Goal: Information Seeking & Learning: Learn about a topic

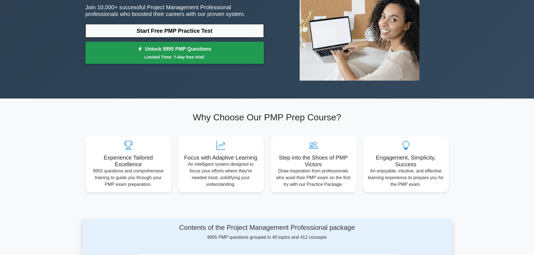
scroll to position [84, 0]
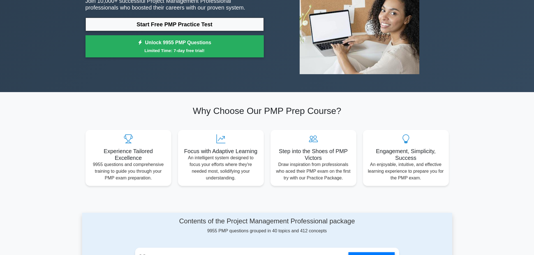
drag, startPoint x: 187, startPoint y: 85, endPoint x: 74, endPoint y: 87, distance: 113.5
click at [74, 87] on div "Ace Your PMP Exam with Confidence Join 10,000+ successful Project Management Pr…" at bounding box center [267, 13] width 534 height 158
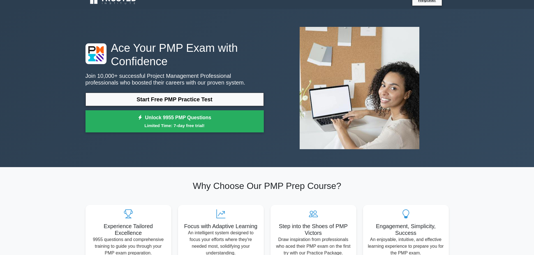
scroll to position [0, 0]
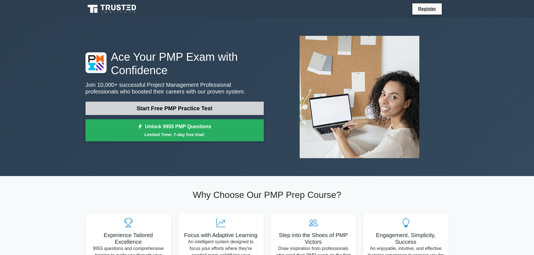
click at [186, 111] on link "Start Free PMP Practice Test" at bounding box center [174, 108] width 178 height 13
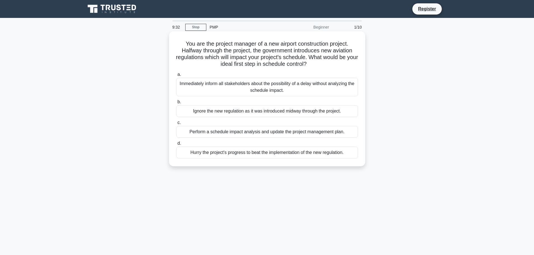
click at [204, 131] on div "Perform a schedule impact analysis and update the project management plan." at bounding box center [267, 132] width 182 height 12
click at [176, 125] on input "c. Perform a schedule impact analysis and update the project management plan." at bounding box center [176, 123] width 0 height 4
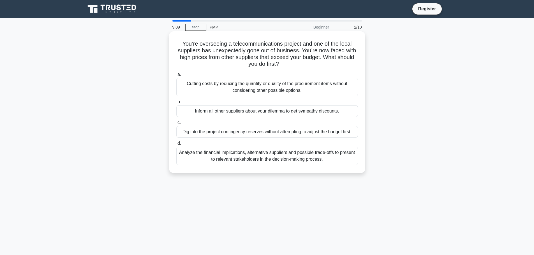
click at [247, 160] on div "Analyze the financial implications, alternative suppliers and possible trade-of…" at bounding box center [267, 156] width 182 height 18
click at [176, 145] on input "d. Analyze the financial implications, alternative suppliers and possible trade…" at bounding box center [176, 144] width 0 height 4
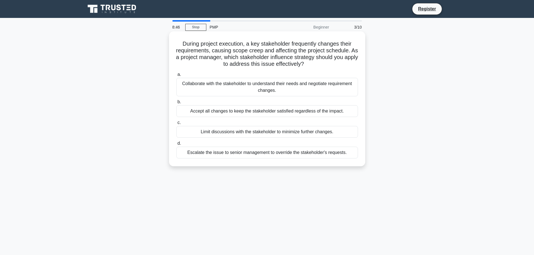
click at [264, 81] on div "Collaborate with the stakeholder to understand their needs and negotiate requir…" at bounding box center [267, 87] width 182 height 18
click at [176, 76] on input "a. Collaborate with the stakeholder to understand their needs and negotiate req…" at bounding box center [176, 75] width 0 height 4
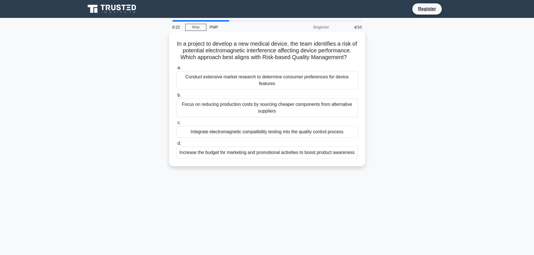
click at [266, 132] on div "Integrate electromagnetic compatibility testing into the quality control process" at bounding box center [267, 132] width 182 height 12
click at [176, 125] on input "c. Integrate electromagnetic compatibility testing into the quality control pro…" at bounding box center [176, 123] width 0 height 4
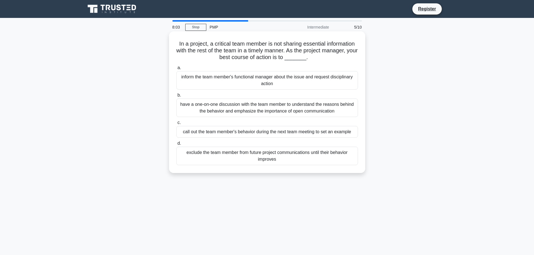
click at [274, 106] on div "have a one-on-one discussion with the team member to understand the reasons beh…" at bounding box center [267, 108] width 182 height 18
click at [176, 97] on input "b. have a one-on-one discussion with the team member to understand the reasons …" at bounding box center [176, 96] width 0 height 4
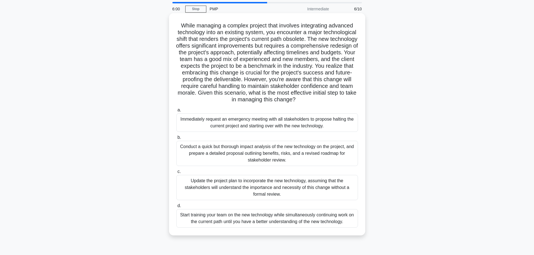
scroll to position [28, 0]
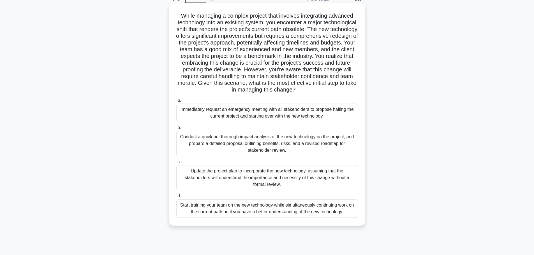
click at [263, 146] on div "Conduct a quick but thorough impact analysis of the new technology on the proje…" at bounding box center [267, 143] width 182 height 25
click at [176, 130] on input "b. Conduct a quick but thorough impact analysis of the new technology on the pr…" at bounding box center [176, 128] width 0 height 4
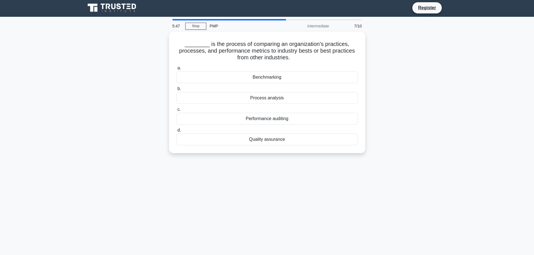
scroll to position [0, 0]
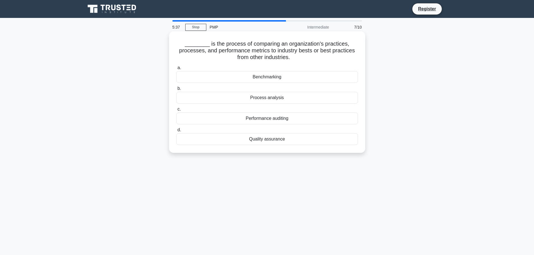
click at [269, 76] on div "Benchmarking" at bounding box center [267, 77] width 182 height 12
click at [176, 70] on input "a. Benchmarking" at bounding box center [176, 68] width 0 height 4
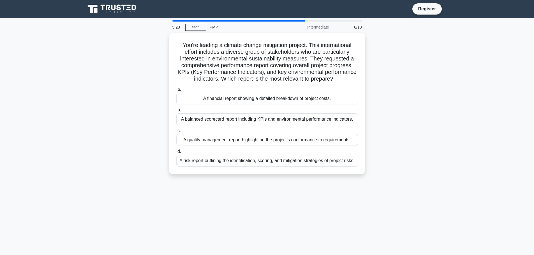
click at [442, 37] on div "You're leading a climate change mitigation project. This international effort i…" at bounding box center [267, 107] width 370 height 149
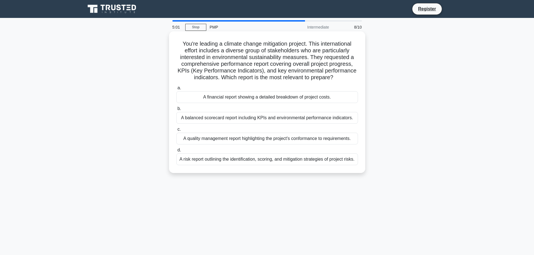
click at [269, 118] on div "A balanced scorecard report including KPIs and environmental performance indica…" at bounding box center [267, 118] width 182 height 12
click at [176, 111] on input "b. A balanced scorecard report including KPIs and environmental performance ind…" at bounding box center [176, 109] width 0 height 4
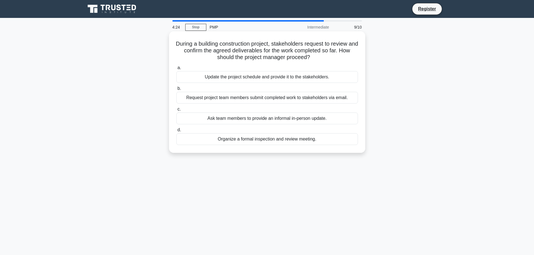
click at [266, 140] on div "Organize a formal inspection and review meeting." at bounding box center [267, 139] width 182 height 12
click at [176, 132] on input "d. Organize a formal inspection and review meeting." at bounding box center [176, 130] width 0 height 4
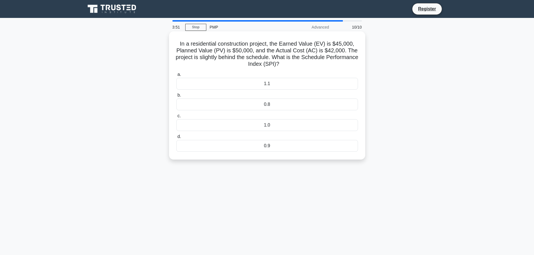
click at [270, 143] on div "0.9" at bounding box center [267, 146] width 182 height 12
click at [176, 139] on input "d. 0.9" at bounding box center [176, 137] width 0 height 4
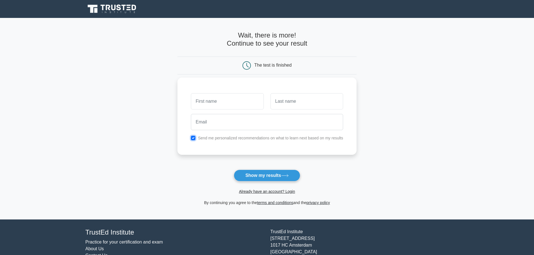
click at [192, 138] on input "checkbox" at bounding box center [193, 138] width 4 height 4
checkbox input "false"
click at [267, 178] on button "Show my results" at bounding box center [267, 176] width 66 height 12
click at [235, 106] on input "text" at bounding box center [227, 101] width 73 height 16
type input "KRISTA"
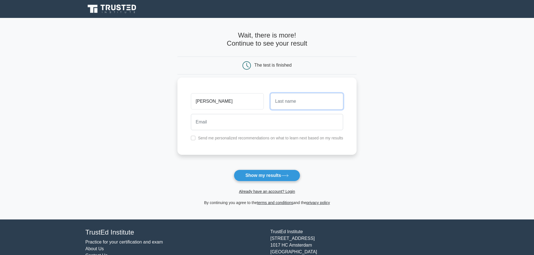
click at [290, 106] on input "text" at bounding box center [306, 101] width 73 height 16
type input "Cline"
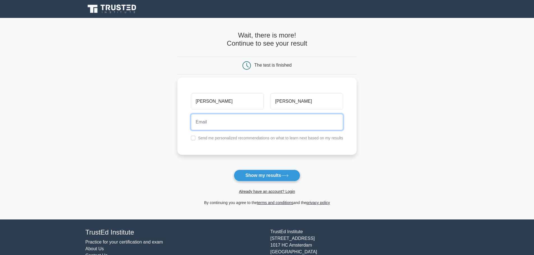
click at [245, 117] on input "email" at bounding box center [267, 122] width 152 height 16
type input "krrista@aol.com"
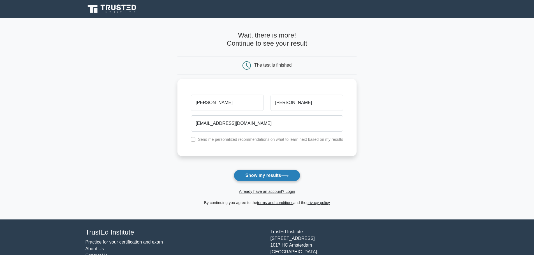
click at [265, 177] on button "Show my results" at bounding box center [267, 176] width 66 height 12
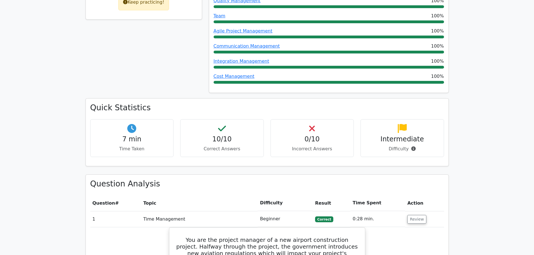
scroll to position [392, 0]
